Goal: Communication & Community: Answer question/provide support

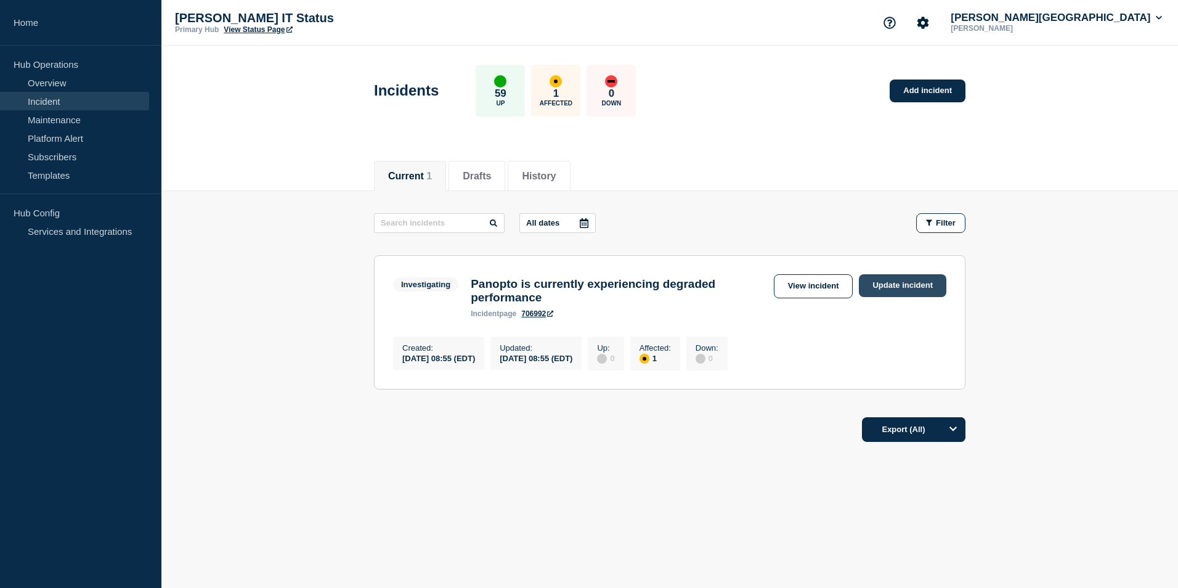
click at [900, 280] on link "Update incident" at bounding box center [902, 285] width 87 height 23
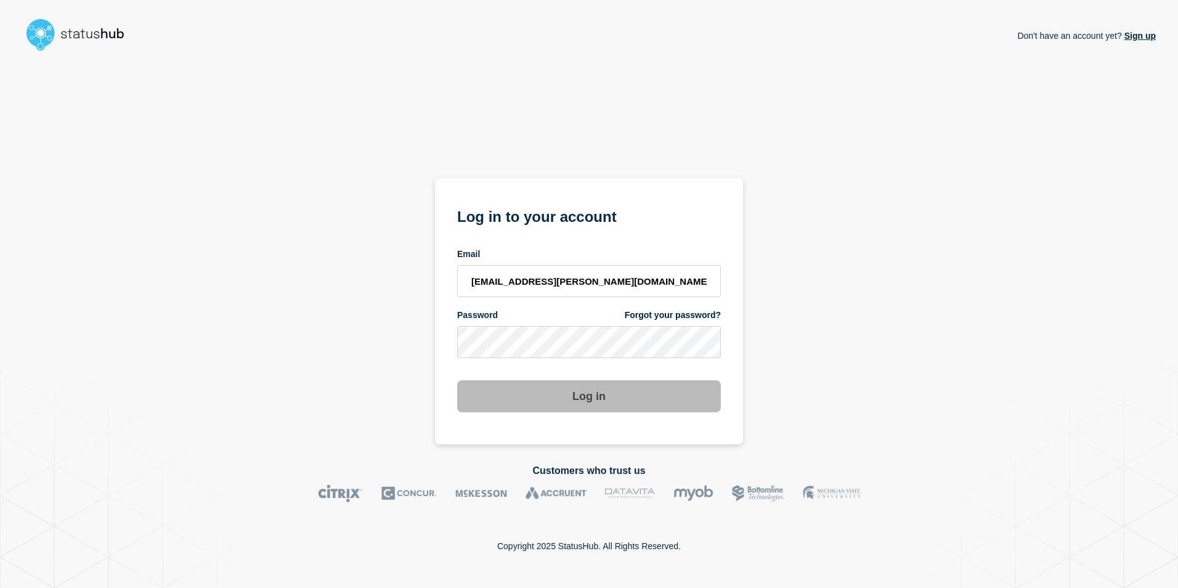
type input "kwhitted@campbell.edu"
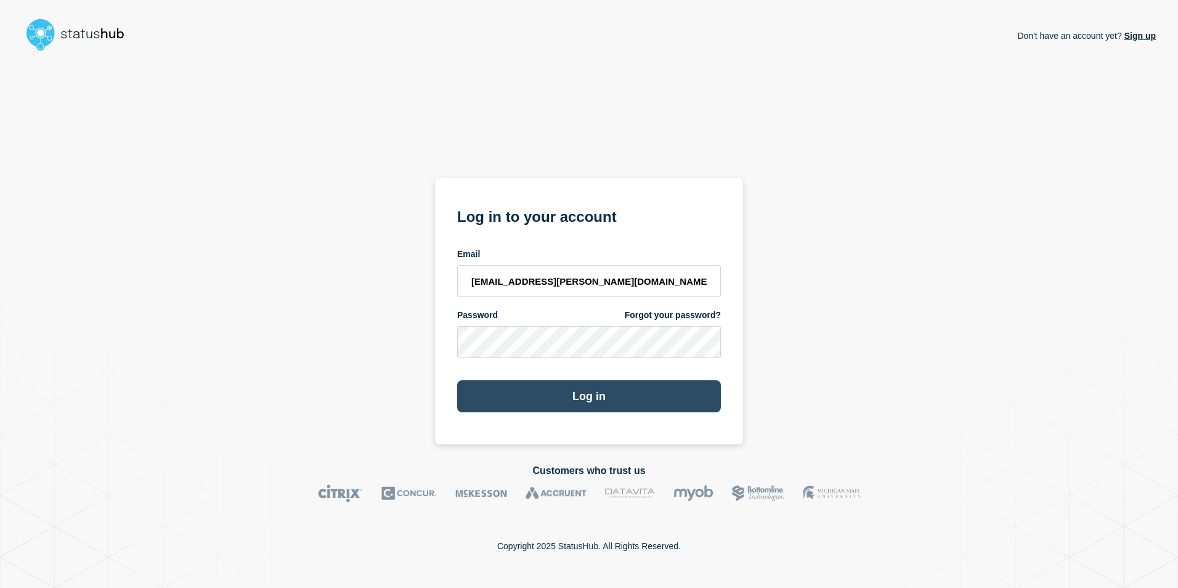
click at [586, 395] on button "Log in" at bounding box center [589, 396] width 264 height 32
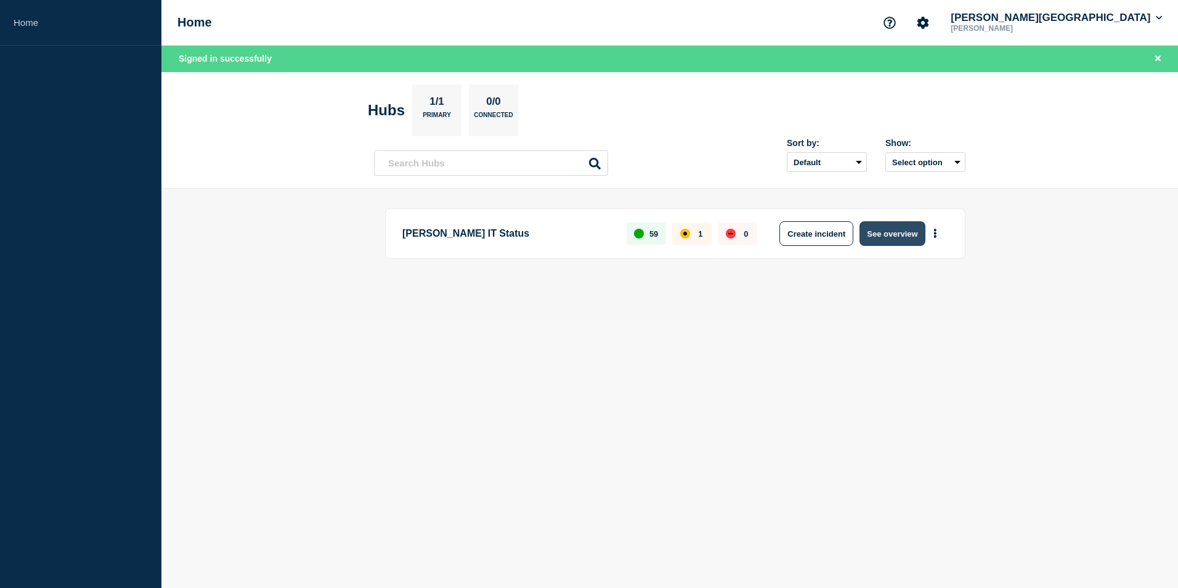
click at [889, 228] on button "See overview" at bounding box center [891, 233] width 65 height 25
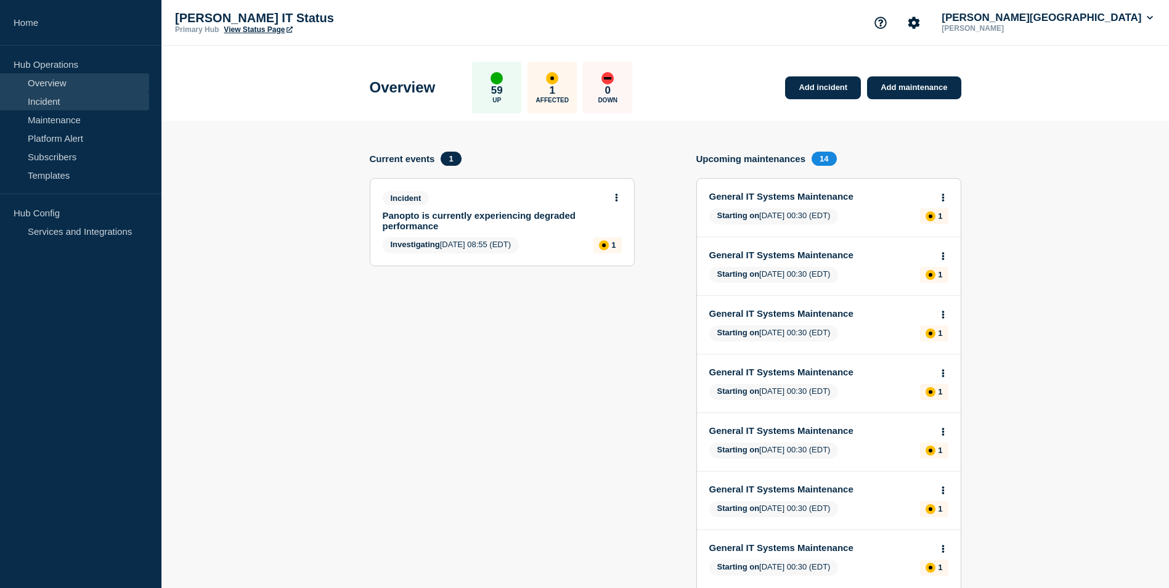
click at [44, 97] on link "Incident" at bounding box center [74, 101] width 149 height 18
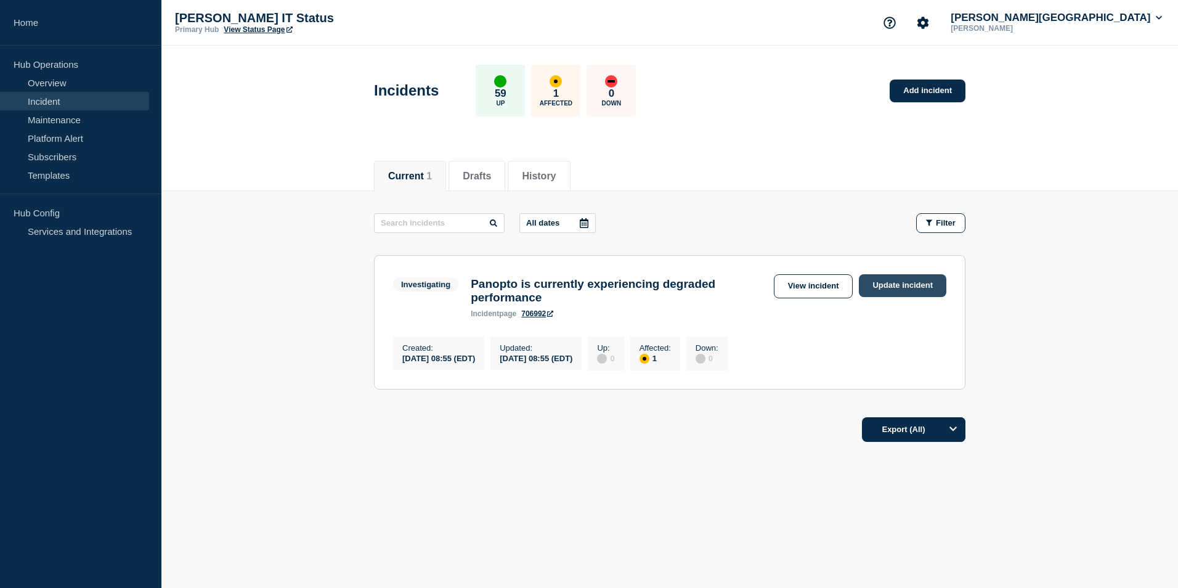
click at [887, 285] on link "Update incident" at bounding box center [902, 285] width 87 height 23
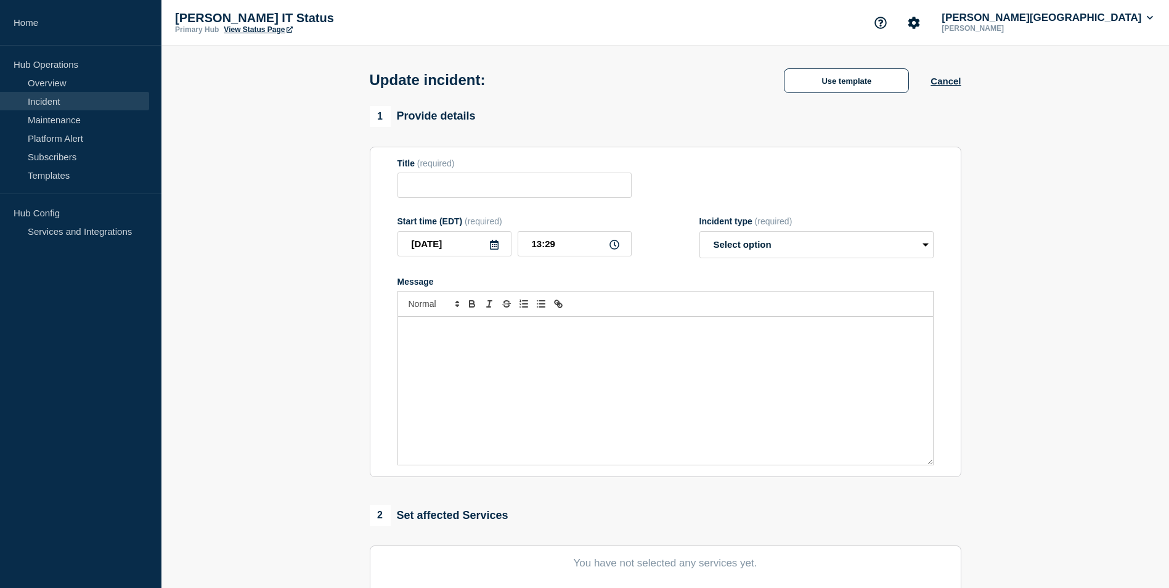
type input "Panopto is currently experiencing degraded performance"
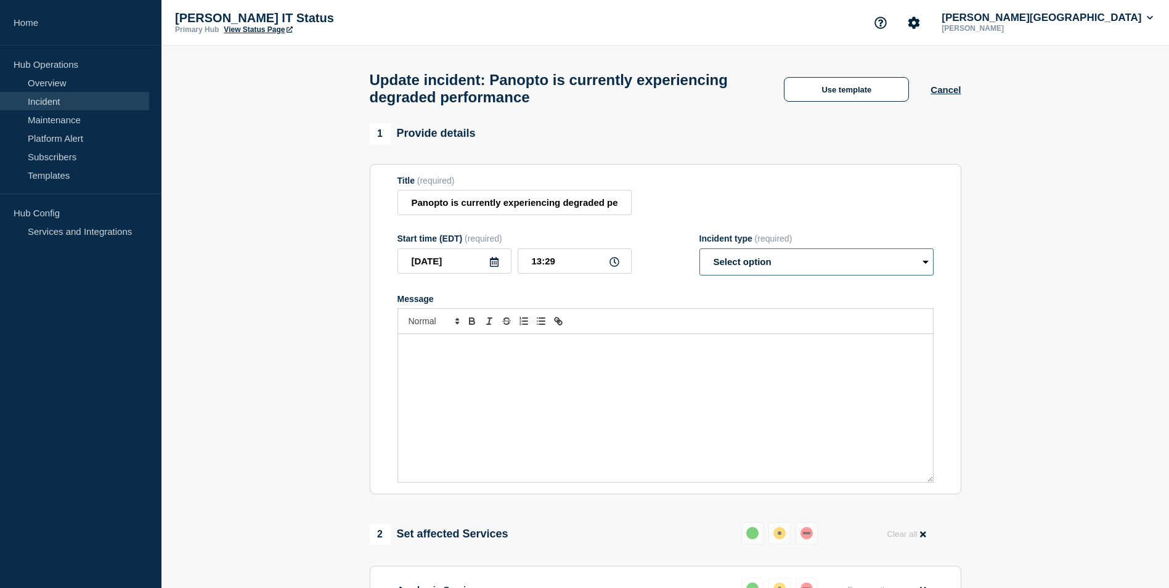
click at [921, 265] on select "Select option Investigating Identified Monitoring Resolved" at bounding box center [816, 261] width 234 height 27
select select "resolved"
click at [699, 254] on select "Select option Investigating Identified Monitoring Resolved" at bounding box center [816, 261] width 234 height 27
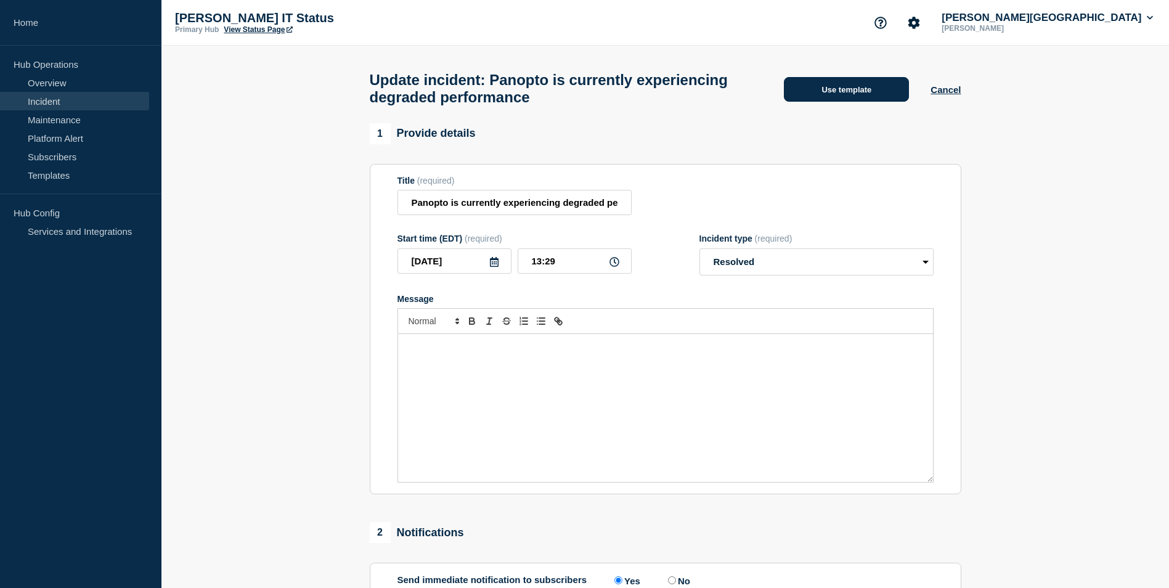
click at [827, 84] on button "Use template" at bounding box center [846, 89] width 125 height 25
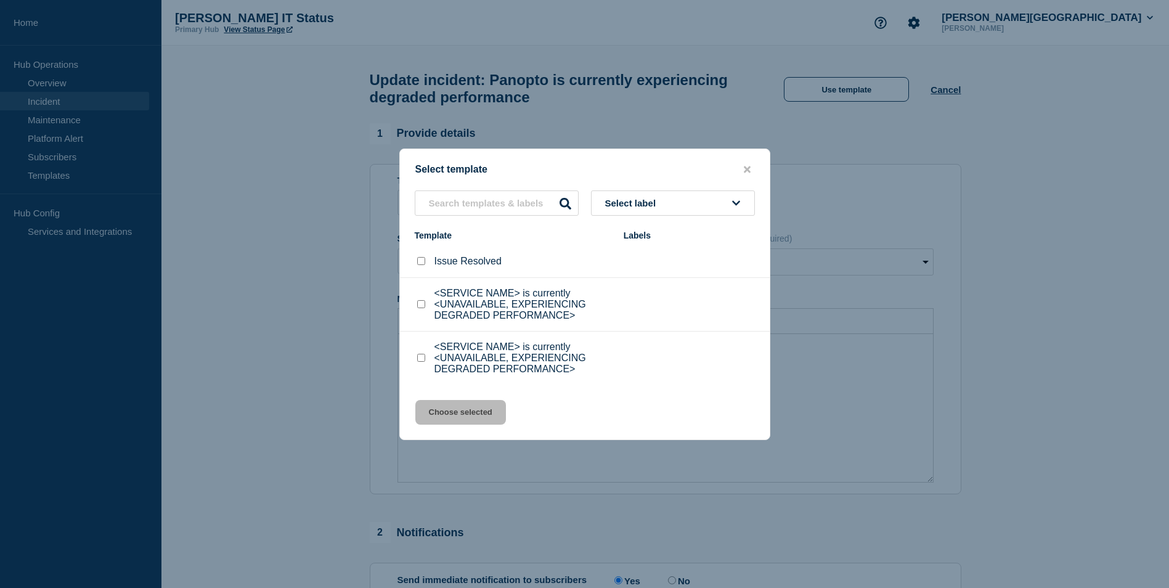
click at [420, 263] on input "Issue Resolved checkbox" at bounding box center [421, 261] width 8 height 8
checkbox input "true"
click at [452, 417] on button "Choose selected" at bounding box center [460, 412] width 91 height 25
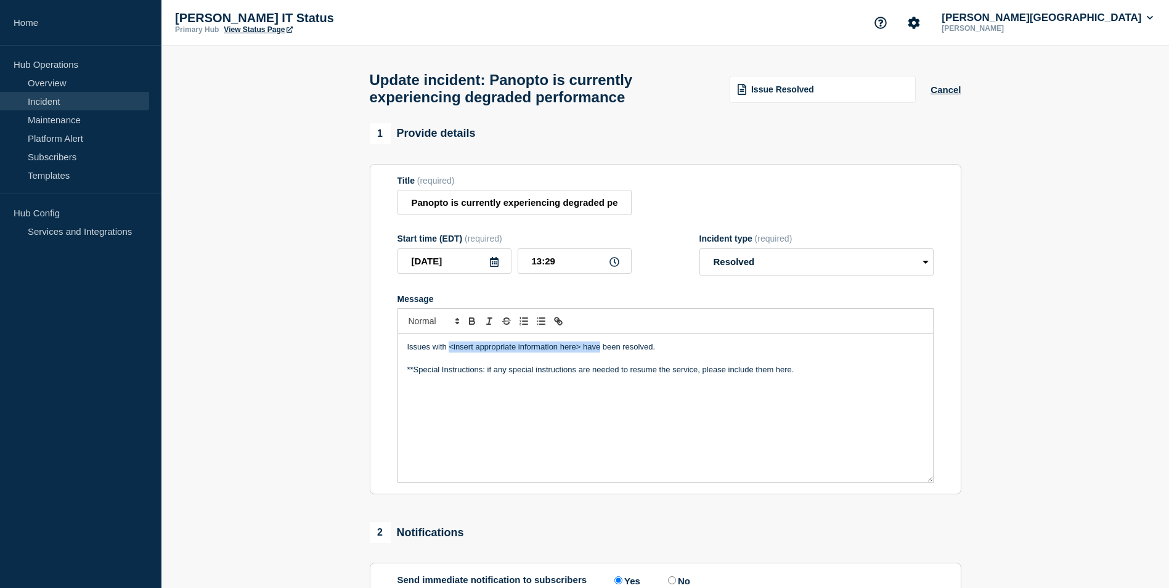
drag, startPoint x: 450, startPoint y: 354, endPoint x: 598, endPoint y: 352, distance: 147.9
click at [598, 352] on p "Issues with <insert appropriate information here> have been resolved." at bounding box center [665, 346] width 516 height 11
click at [398, 352] on div "Issues with Panopto has been resolved. **Special Instructions: if any special i…" at bounding box center [665, 408] width 535 height 148
click at [444, 347] on div "The issues with Panopto has been resolved. **Special Instructions: if any speci…" at bounding box center [665, 408] width 535 height 148
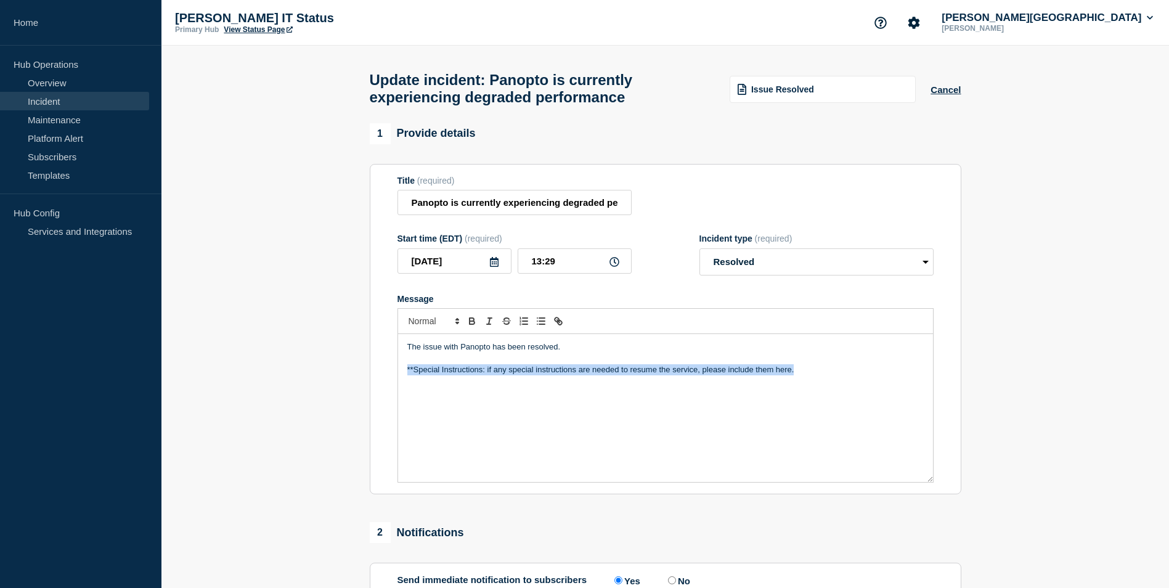
drag, startPoint x: 811, startPoint y: 373, endPoint x: 342, endPoint y: 384, distance: 469.6
click at [342, 384] on section "1 Provide details Title (required) Panopto is currently experiencing degraded p…" at bounding box center [664, 452] width 1007 height 658
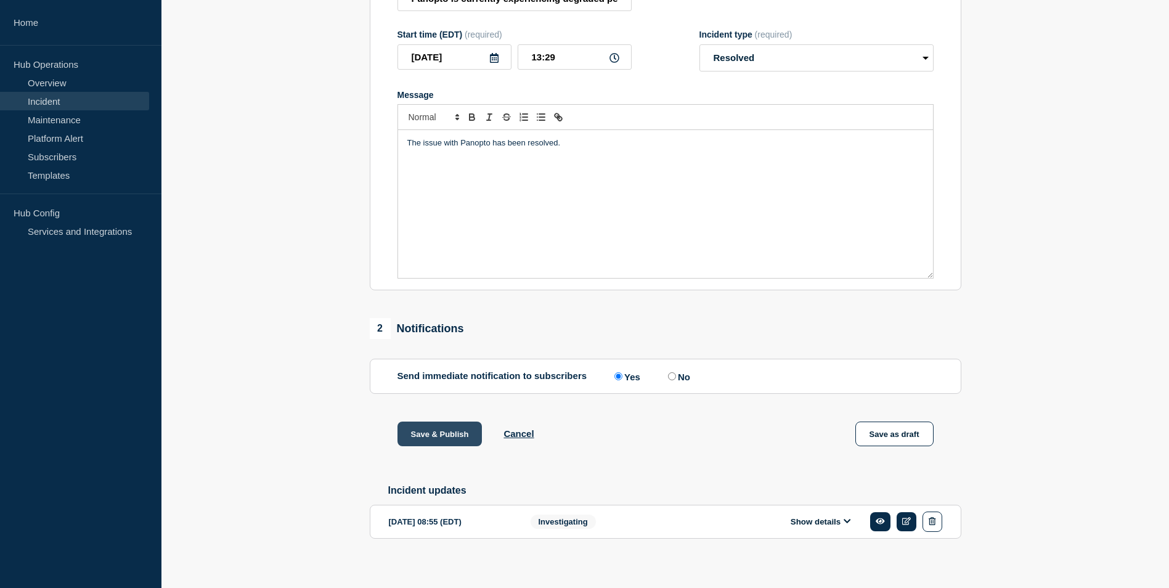
scroll to position [221, 0]
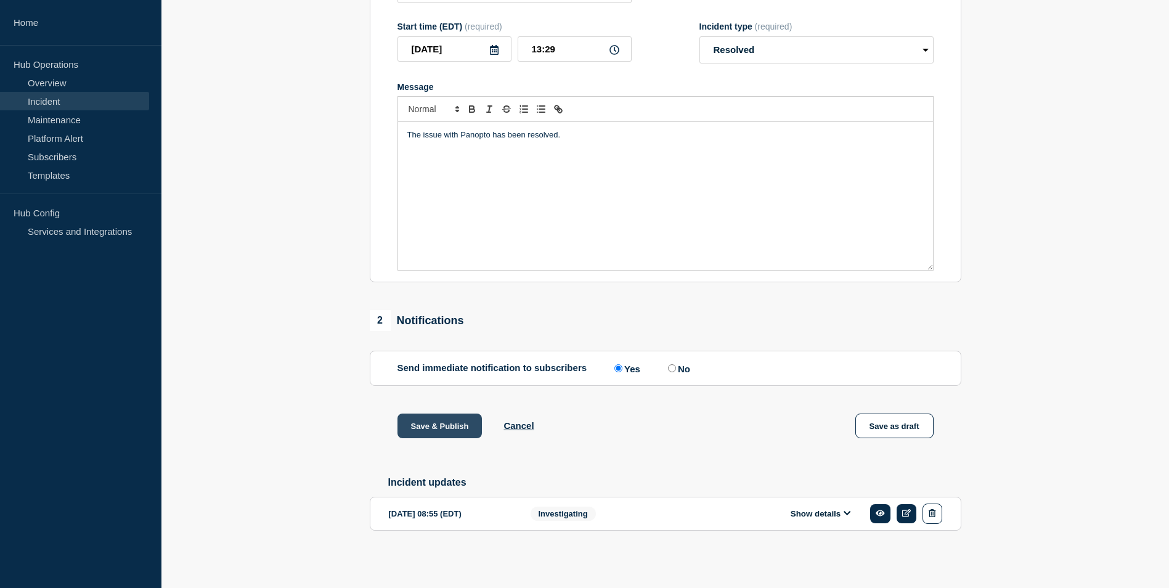
click at [432, 420] on button "Save & Publish" at bounding box center [439, 425] width 85 height 25
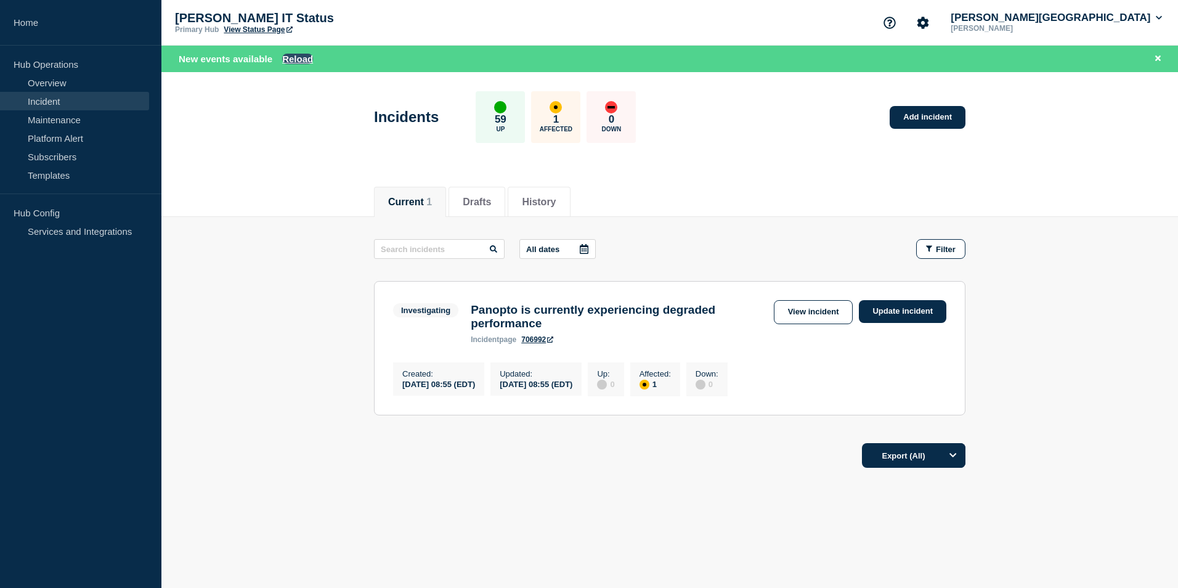
click at [297, 59] on button "Reload" at bounding box center [297, 59] width 31 height 10
